Goal: Task Accomplishment & Management: Use online tool/utility

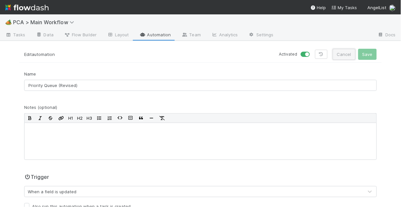
click at [340, 53] on button "Cancel" at bounding box center [344, 54] width 23 height 11
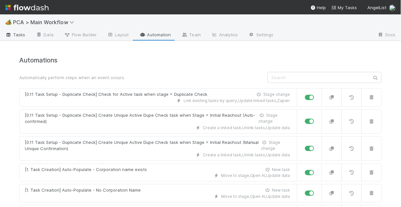
click at [14, 35] on span "Tasks" at bounding box center [15, 34] width 20 height 7
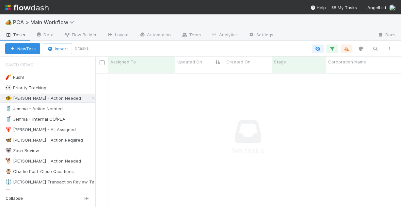
scroll to position [131, 302]
click at [42, 161] on div "🐕 [PERSON_NAME] - Action Needed" at bounding box center [43, 161] width 76 height 8
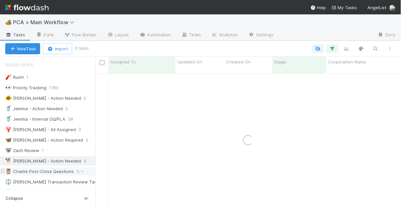
click at [45, 174] on div "🦉 [PERSON_NAME] Post-Close Questions" at bounding box center [39, 171] width 69 height 8
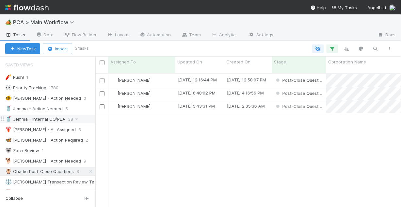
scroll to position [135, 302]
click at [41, 110] on div "🥤 Jemma - Action Needed" at bounding box center [34, 109] width 58 height 8
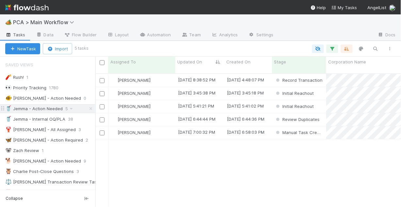
scroll to position [135, 302]
